Goal: Transaction & Acquisition: Obtain resource

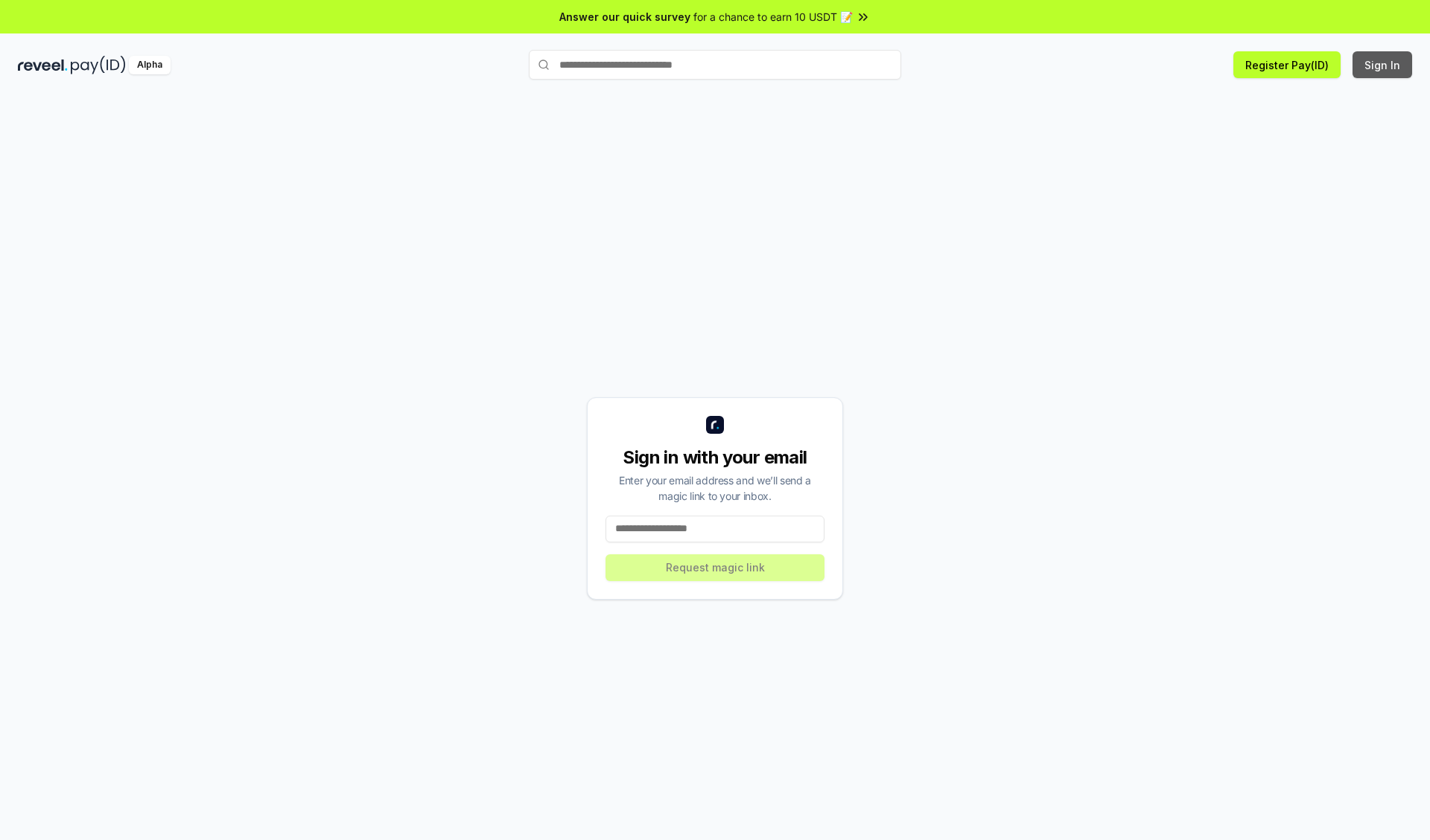
click at [1383, 65] on button "Sign In" at bounding box center [1382, 64] width 60 height 26
type input "**********"
click at [715, 567] on button "Request magic link" at bounding box center [714, 567] width 219 height 26
